Goal: Task Accomplishment & Management: Complete application form

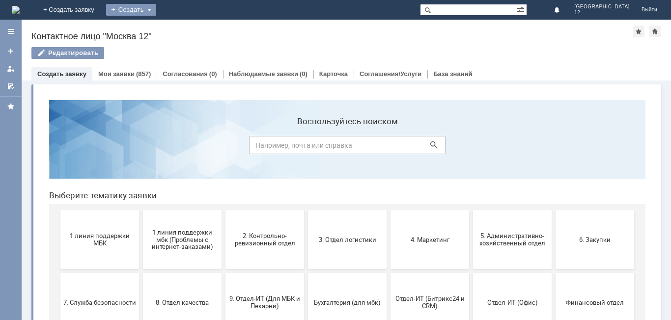
click at [156, 8] on div "Создать" at bounding box center [131, 10] width 50 height 12
click at [183, 26] on link "Заявка" at bounding box center [145, 30] width 75 height 12
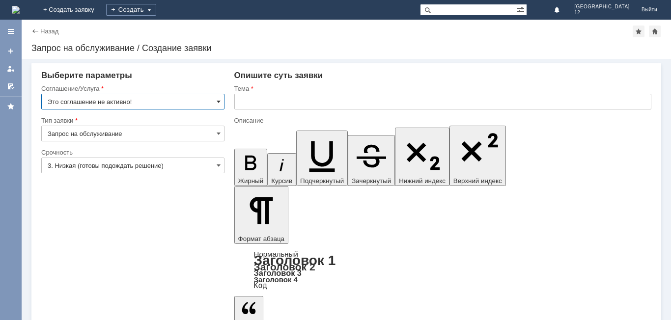
click at [219, 100] on span at bounding box center [219, 102] width 4 height 8
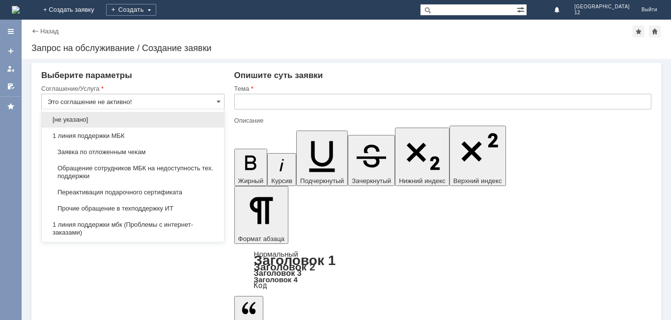
click at [134, 155] on span "Заявка по отложенным чекам" at bounding box center [133, 152] width 170 height 8
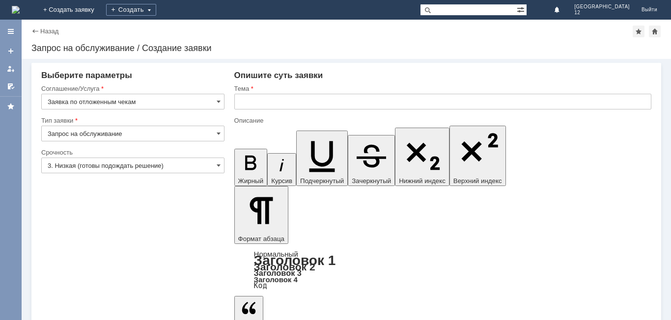
type input "Заявка по отложенным чекам"
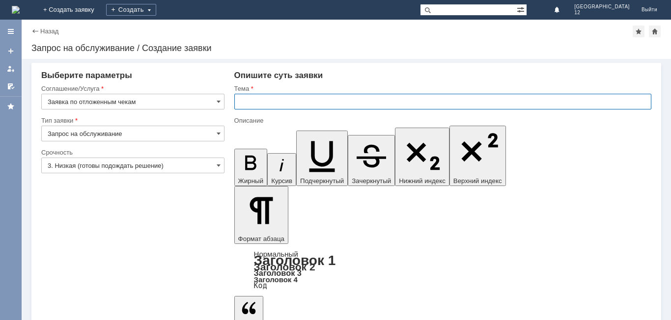
click at [268, 101] on input "text" at bounding box center [442, 102] width 417 height 16
type input "ОТЛОЖЕННЫЕ ЧЕКИ"
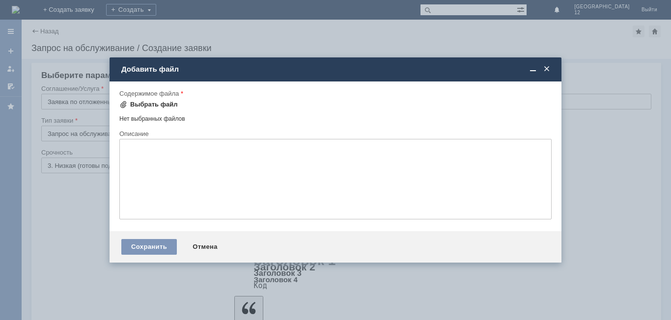
click at [160, 102] on div "Выбрать файл" at bounding box center [154, 105] width 48 height 8
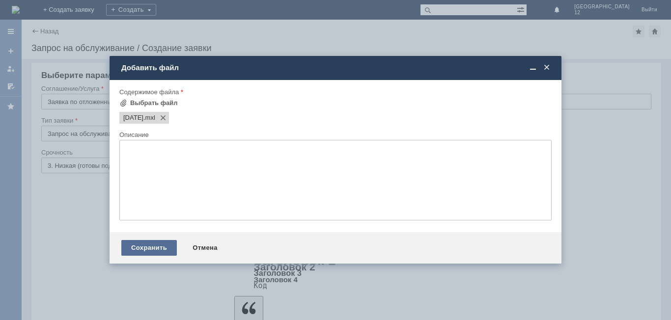
click at [143, 245] on div "Сохранить" at bounding box center [148, 248] width 55 height 16
